Goal: Information Seeking & Learning: Understand process/instructions

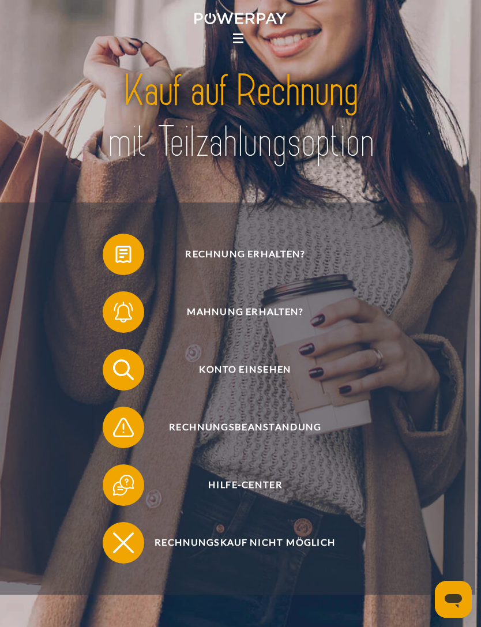
click at [282, 268] on span "Rechnung erhalten?" at bounding box center [245, 255] width 254 height 42
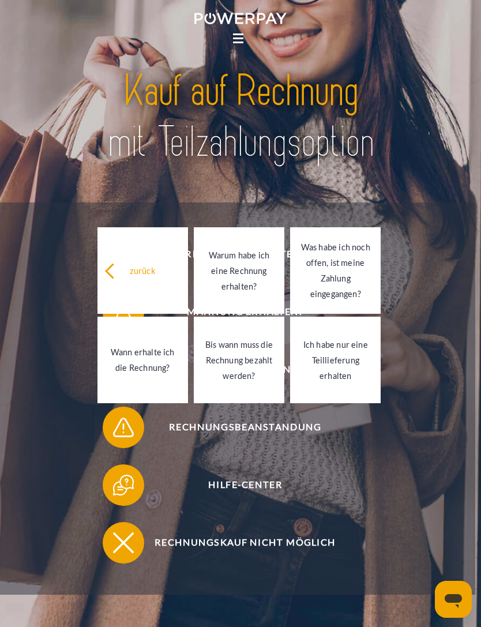
click at [405, 216] on div "Rechnung erhalten? Mahnung erhalten? Konto einsehen" at bounding box center [237, 399] width 475 height 392
click at [113, 279] on icon at bounding box center [113, 271] width 16 height 16
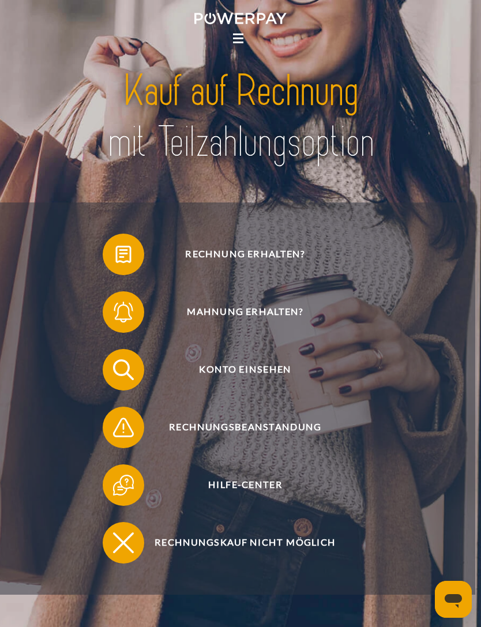
click at [310, 260] on span "Rechnung erhalten?" at bounding box center [245, 255] width 254 height 42
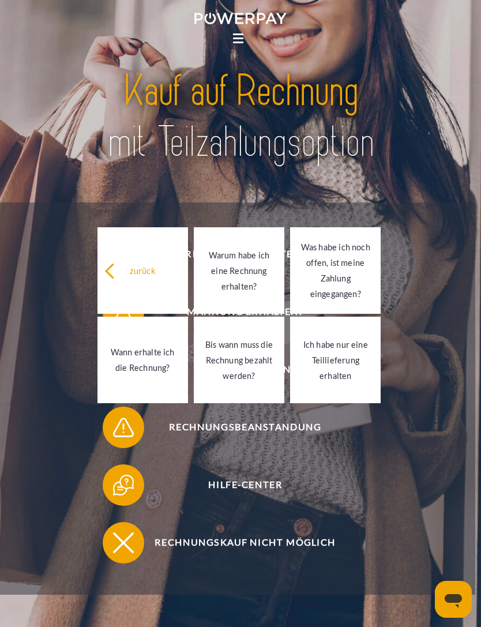
click at [155, 370] on div "Wann erhalte ich die Rechnung?" at bounding box center [142, 359] width 77 height 31
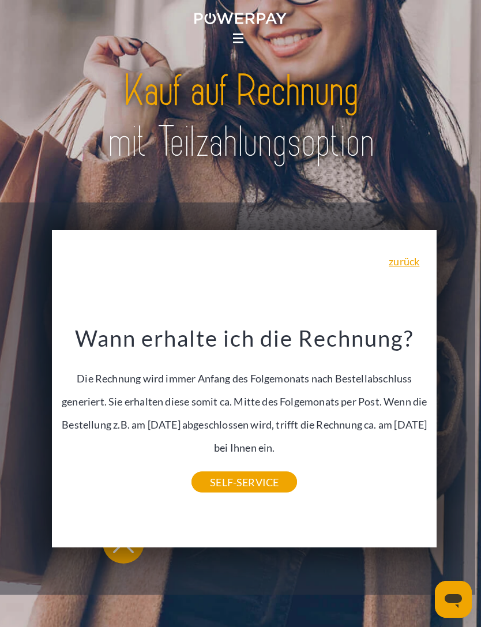
click at [414, 266] on link "zurück" at bounding box center [404, 261] width 31 height 10
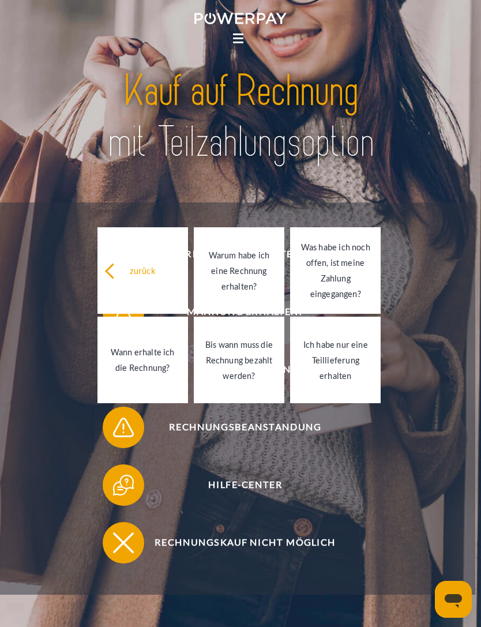
click at [427, 203] on div at bounding box center [240, 116] width 385 height 171
click at [429, 212] on div "Rechnung erhalten? Mahnung erhalten? Konto einsehen" at bounding box center [237, 399] width 475 height 392
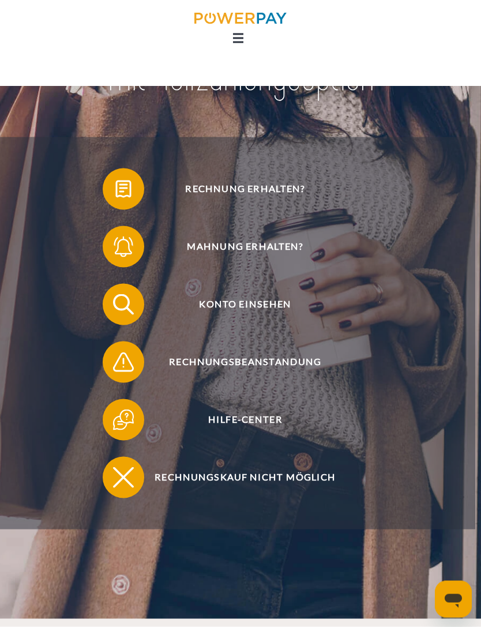
scroll to position [66, 0]
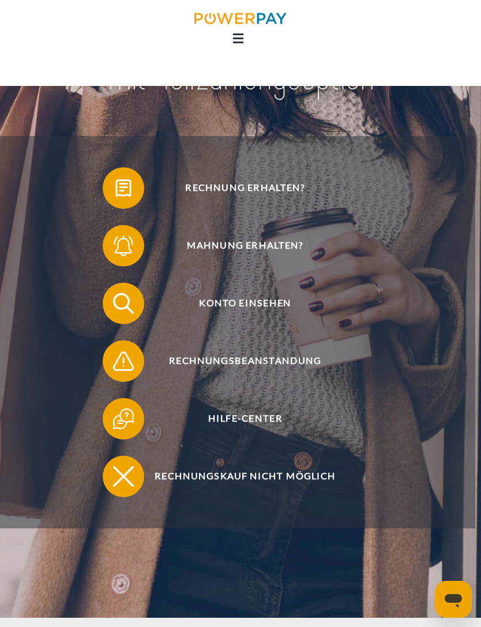
click at [333, 365] on span "Rechnungsbeanstandung" at bounding box center [245, 361] width 254 height 42
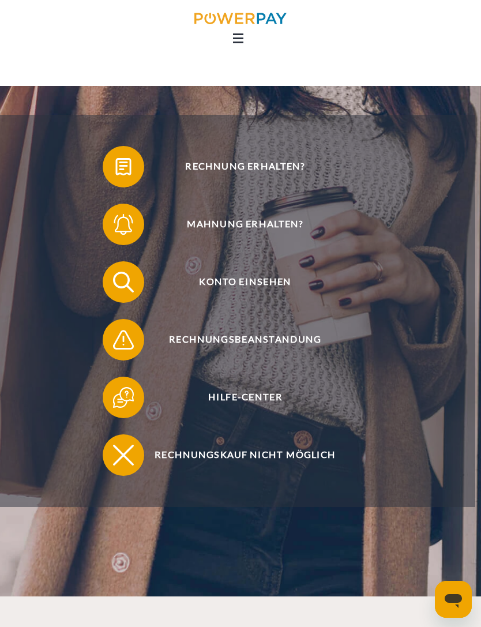
scroll to position [103, 0]
